Goal: Task Accomplishment & Management: Use online tool/utility

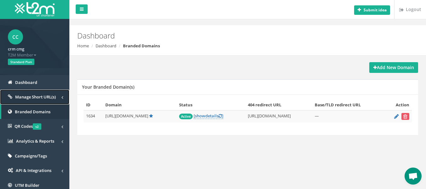
click at [37, 94] on span "Manage Short URL(s)" at bounding box center [35, 97] width 41 height 6
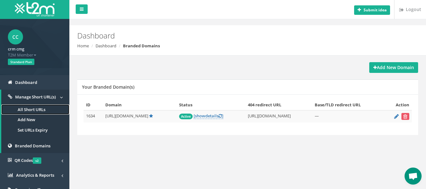
click at [42, 108] on link "All Short URLs" at bounding box center [35, 109] width 68 height 10
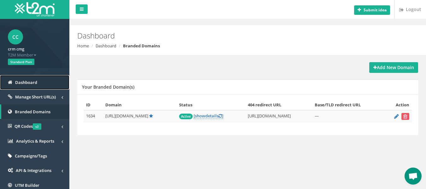
click at [38, 83] on link "Dashboard" at bounding box center [34, 82] width 69 height 15
drag, startPoint x: 103, startPoint y: 117, endPoint x: 149, endPoint y: 117, distance: 45.8
click at [149, 117] on tr "1634 [URL][DOMAIN_NAME] Active [ show details ] [URL][DOMAIN_NAME] —" at bounding box center [248, 116] width 329 height 12
copy tr "[URL][DOMAIN_NAME]"
